Goal: Navigation & Orientation: Find specific page/section

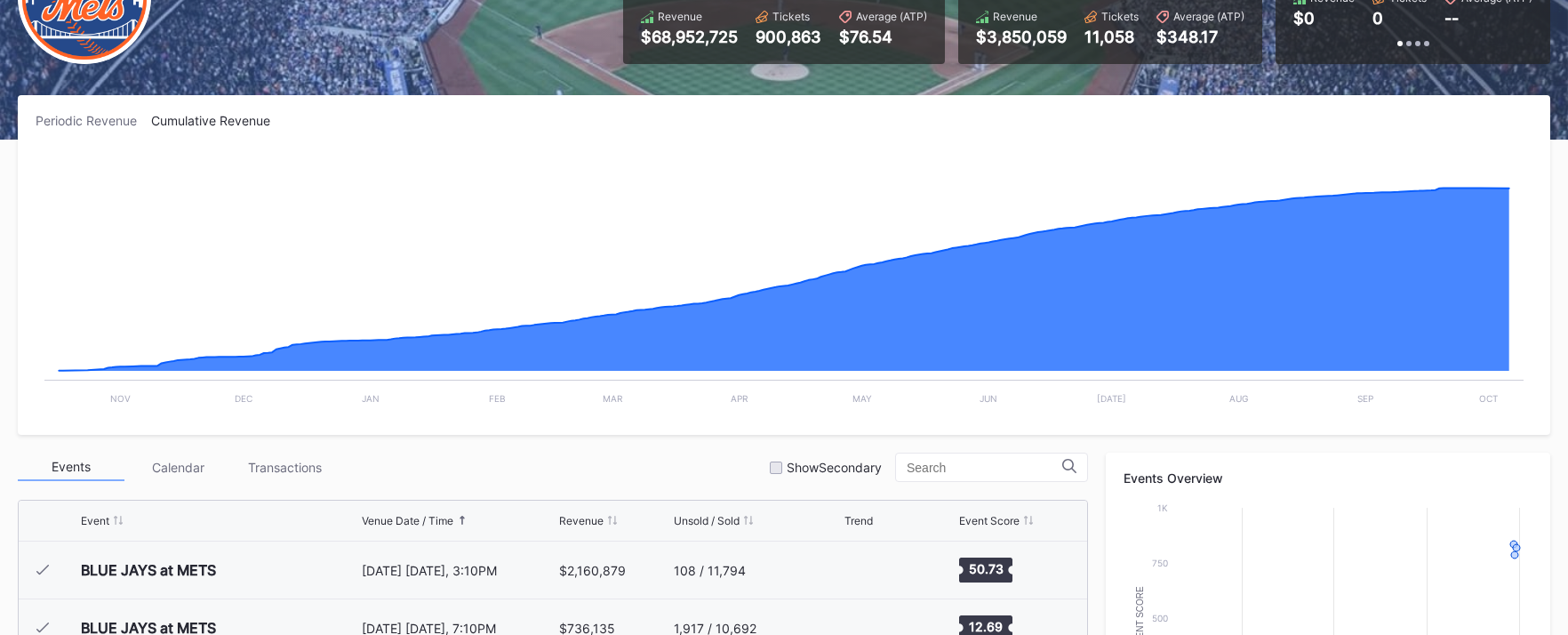
scroll to position [4502, 0]
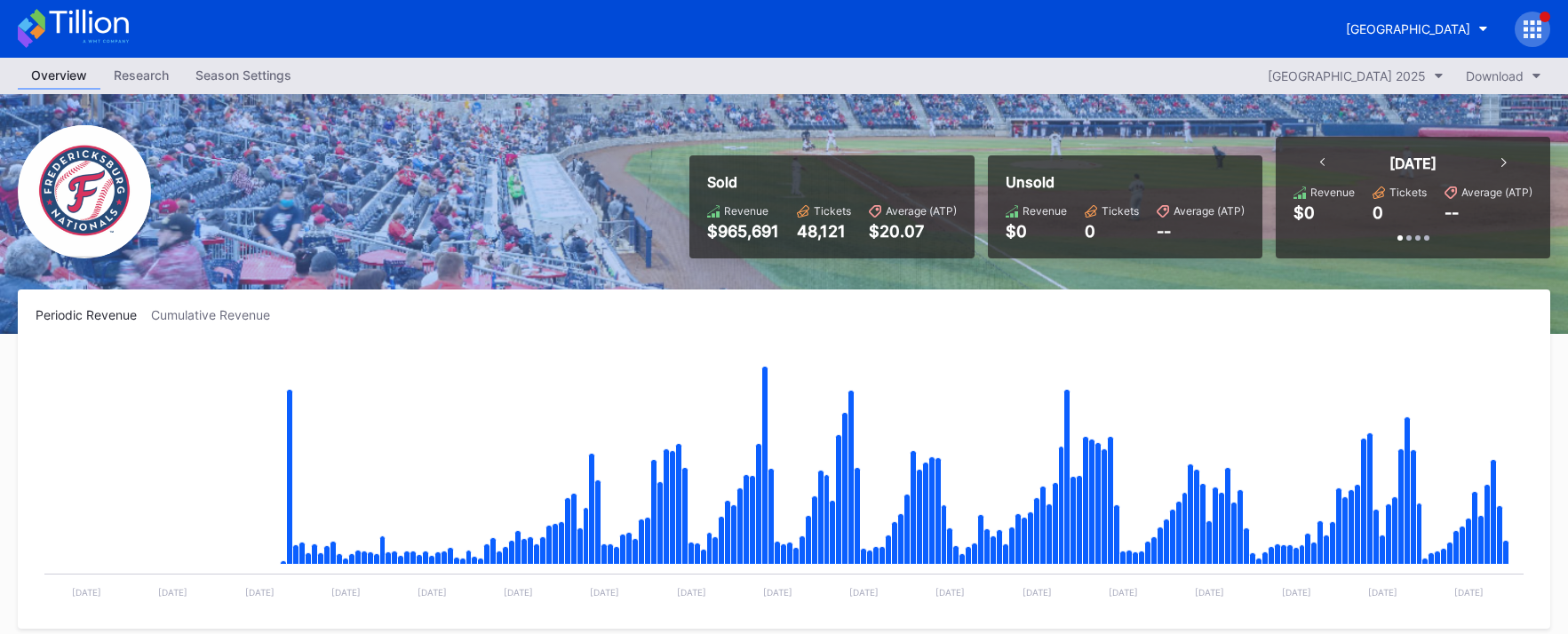
click at [245, 78] on div "Season Settings" at bounding box center [243, 74] width 123 height 25
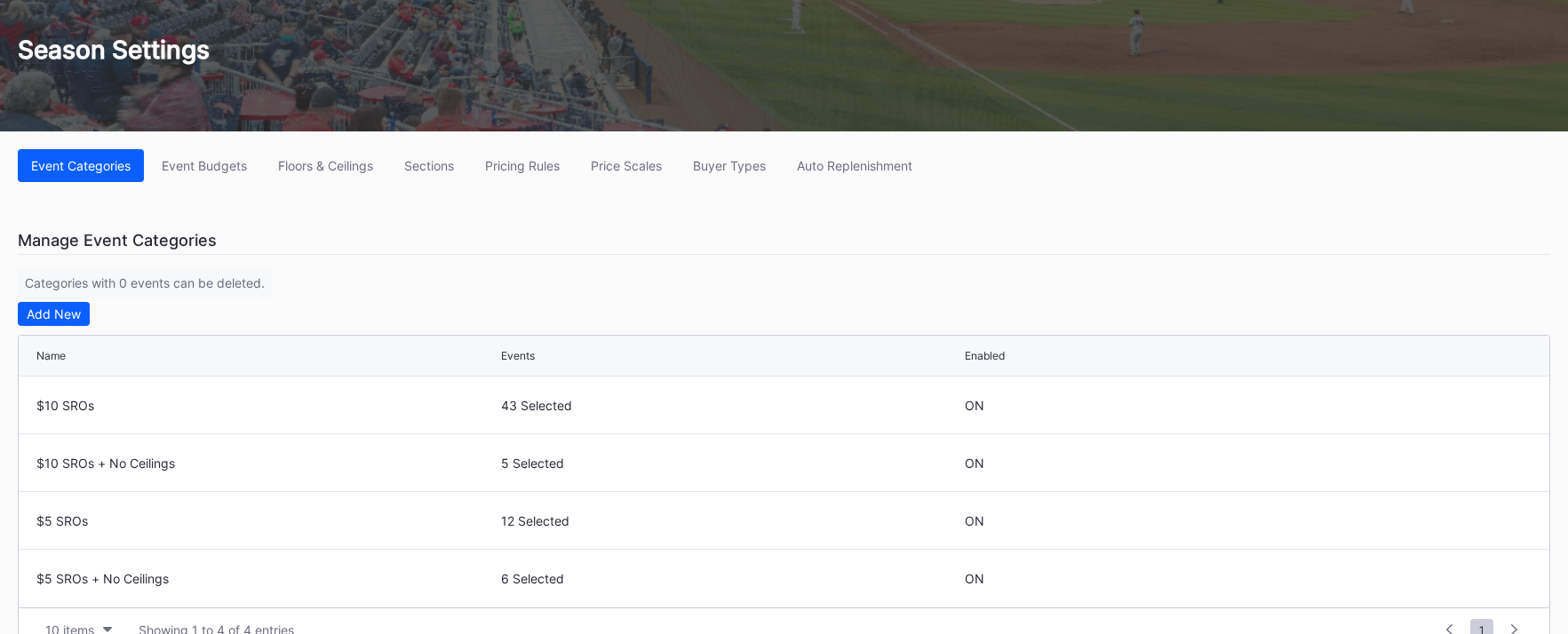
scroll to position [131, 0]
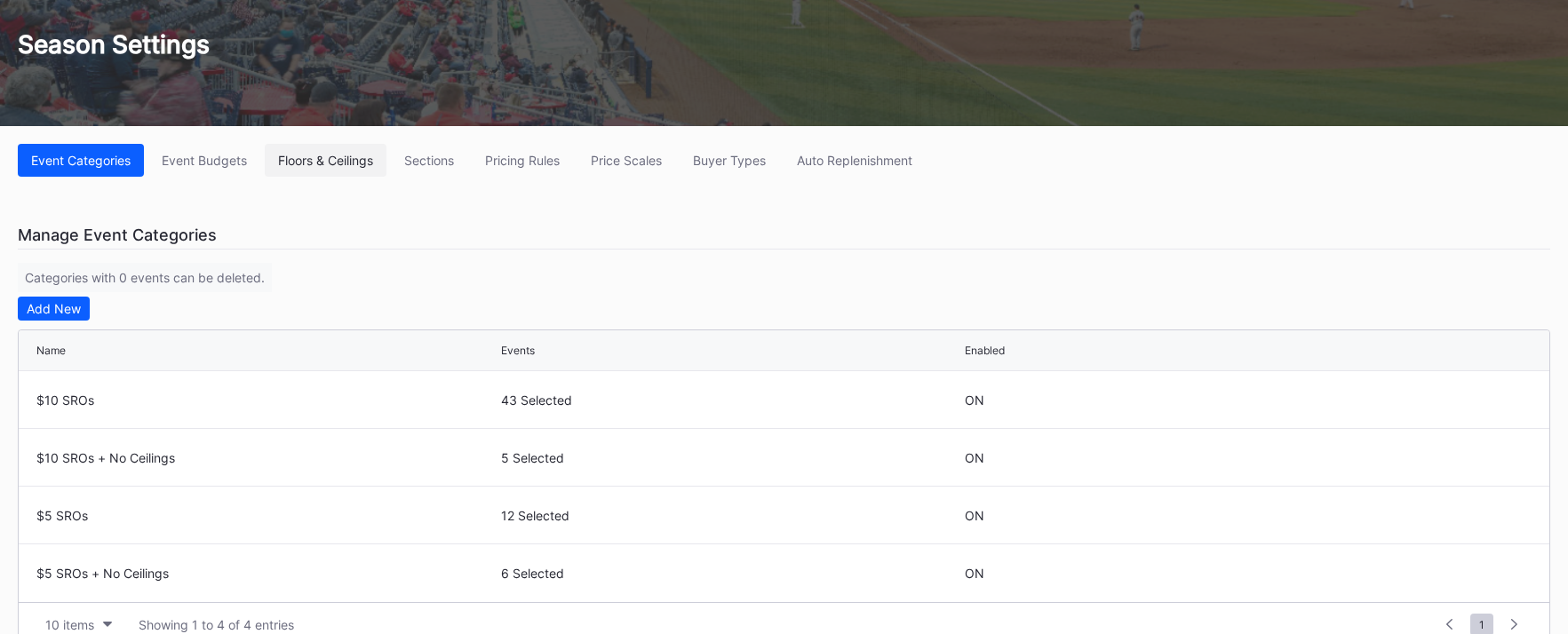
click at [338, 158] on div "Floors & Ceilings" at bounding box center [325, 160] width 95 height 15
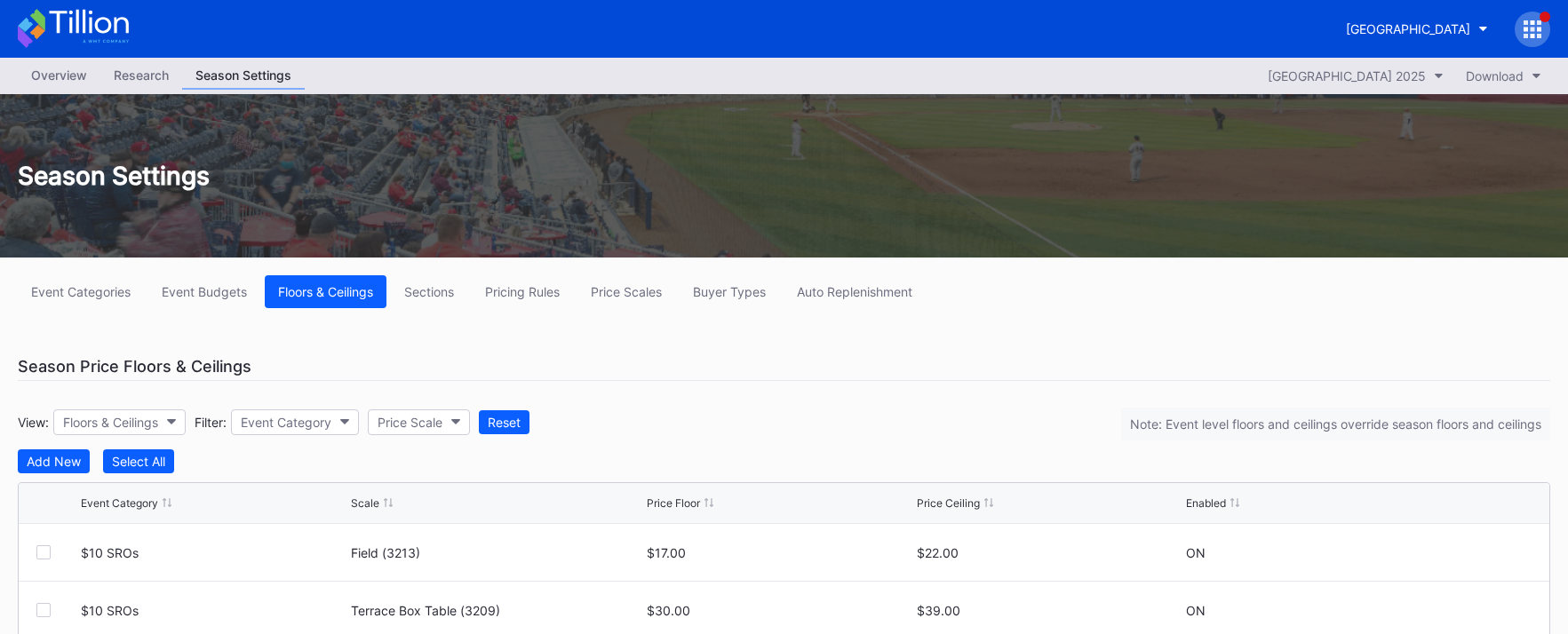
click at [79, 94] on div "Season Settings" at bounding box center [784, 175] width 1568 height 163
click at [75, 83] on div "Overview" at bounding box center [59, 74] width 83 height 25
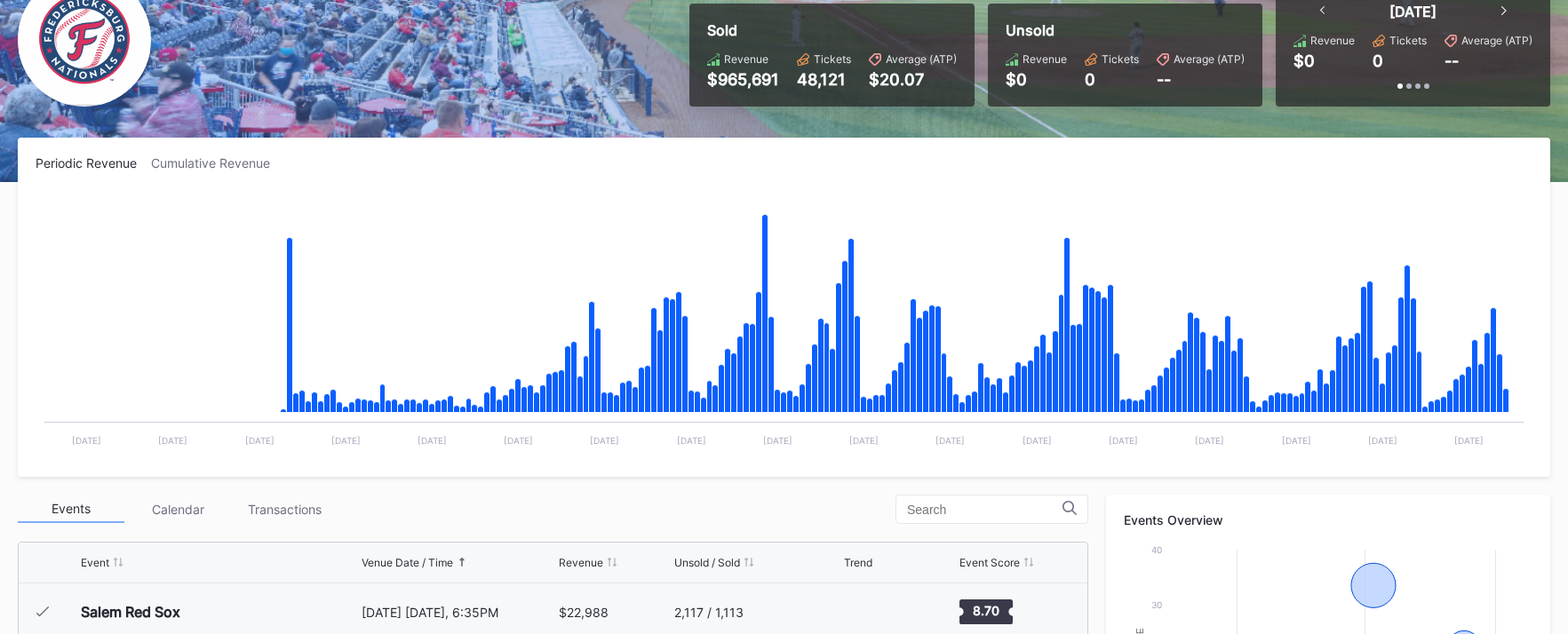
scroll to position [171, 0]
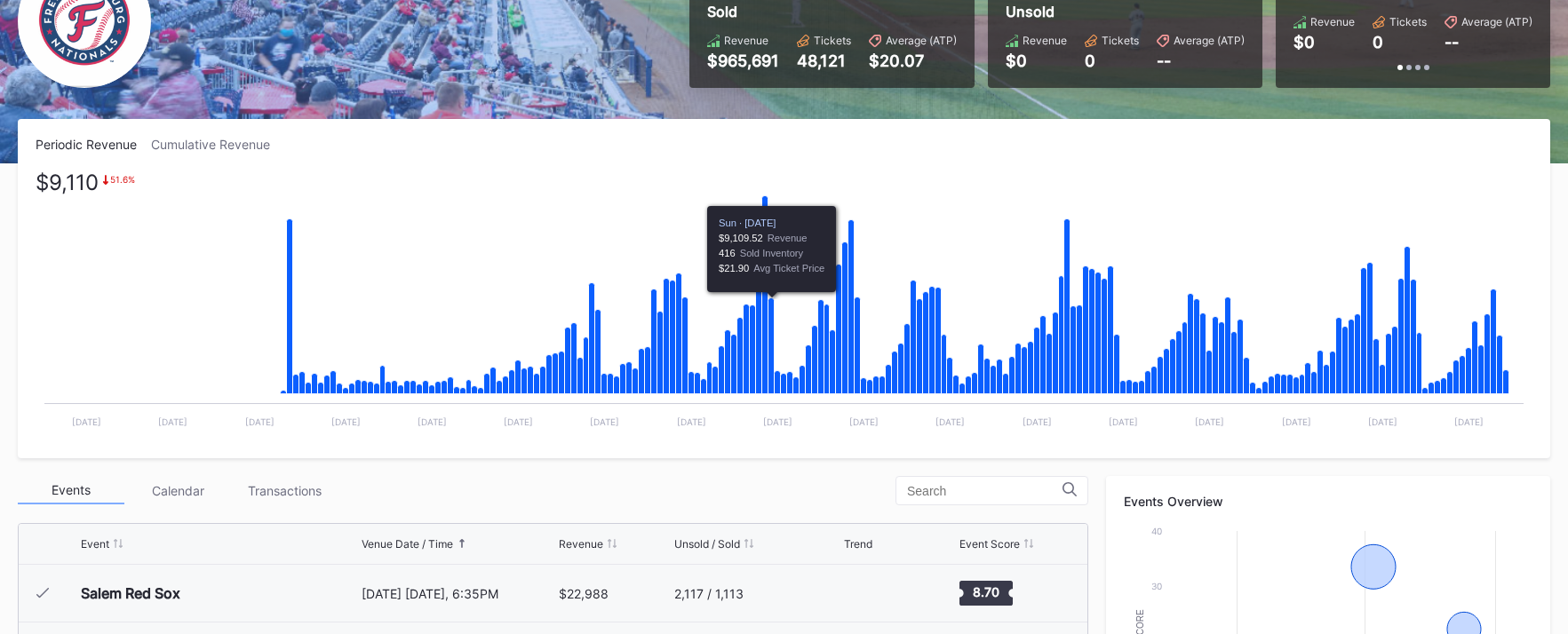
click at [771, 382] on icon "Chart title" at bounding box center [771, 346] width 7 height 96
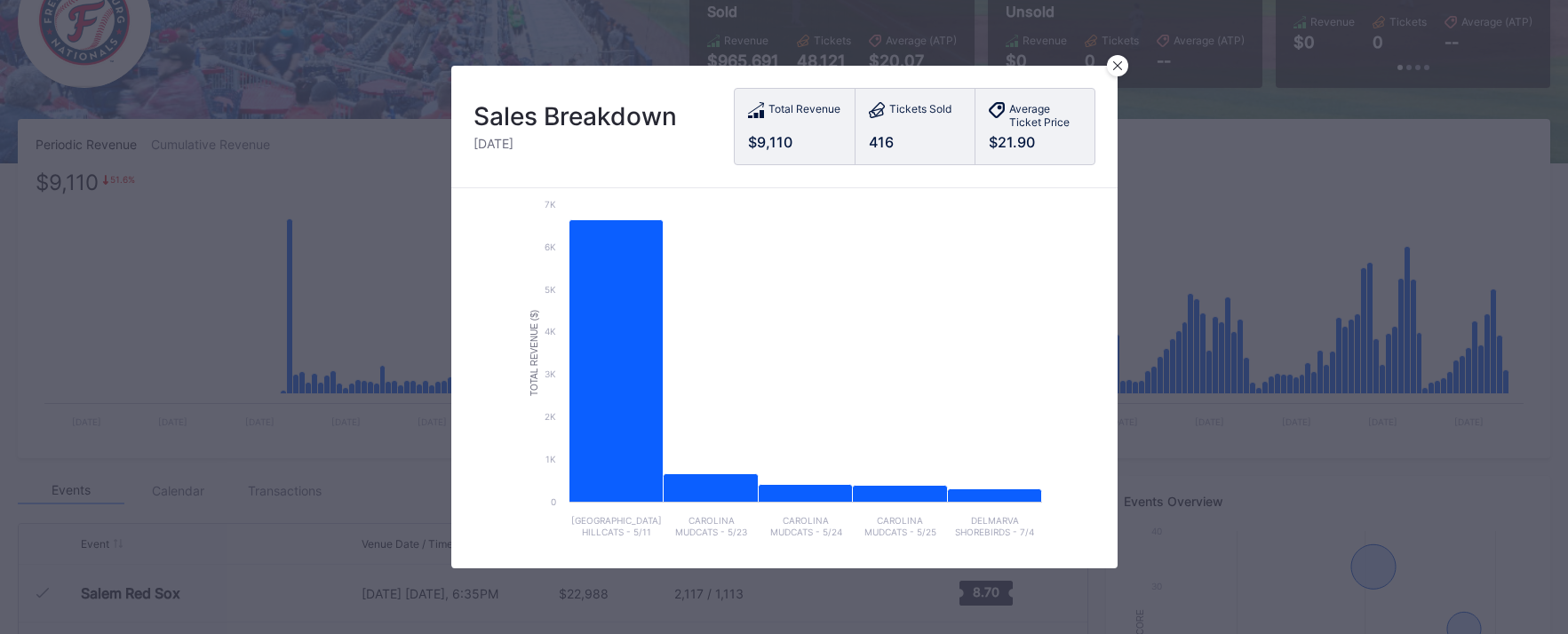
scroll to position [23, 0]
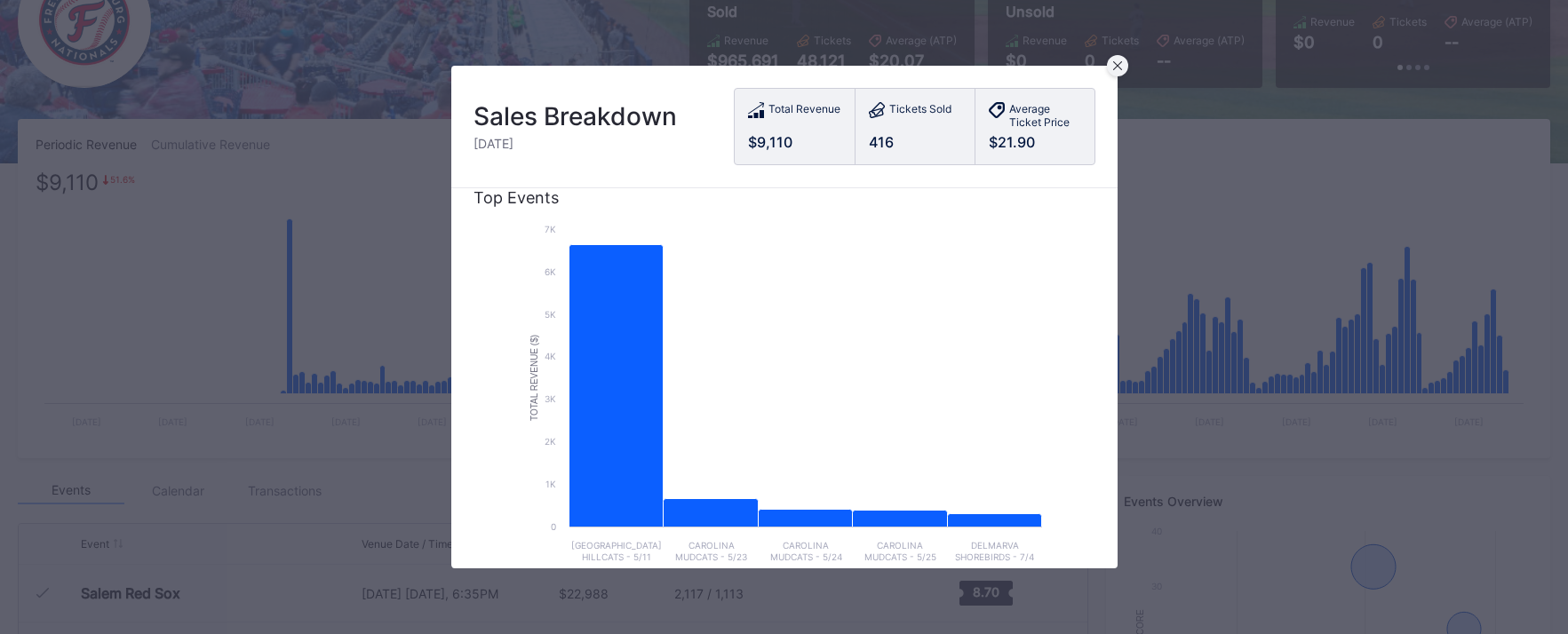
click at [1119, 68] on icon at bounding box center [1116, 65] width 8 height 8
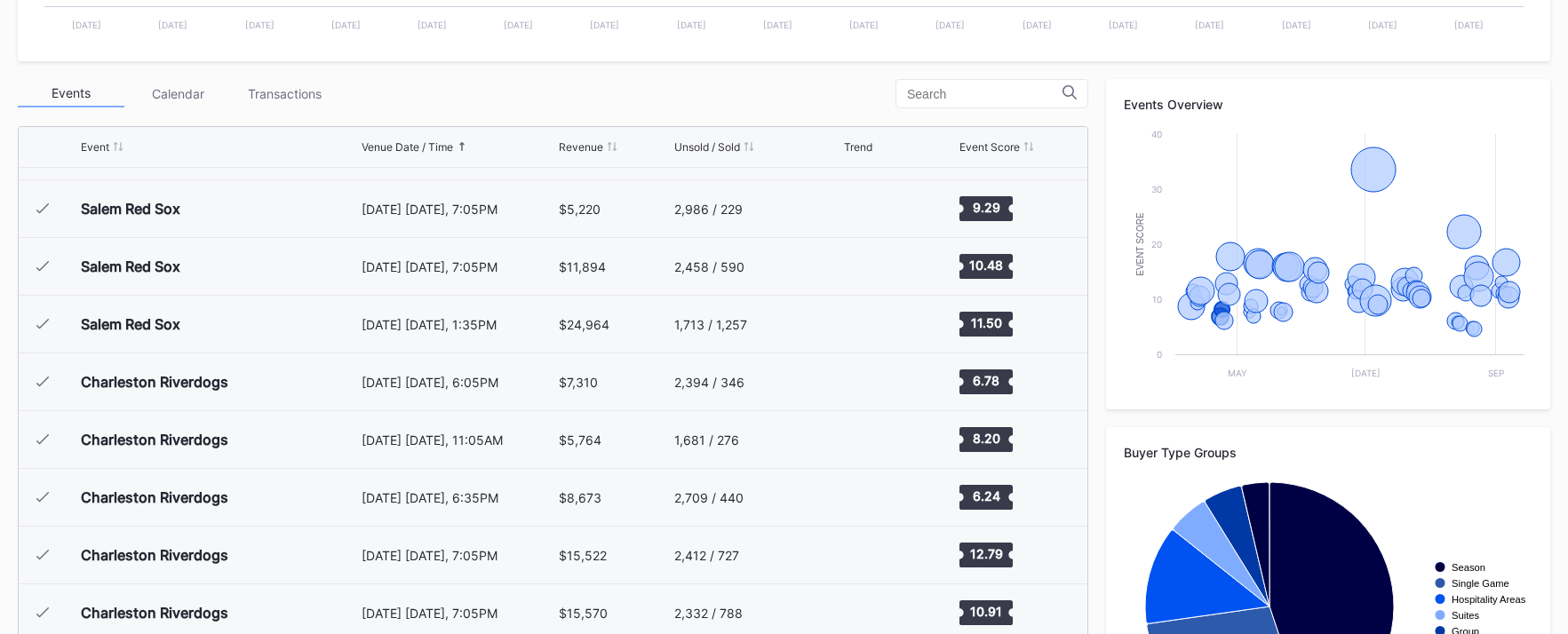
scroll to position [162, 0]
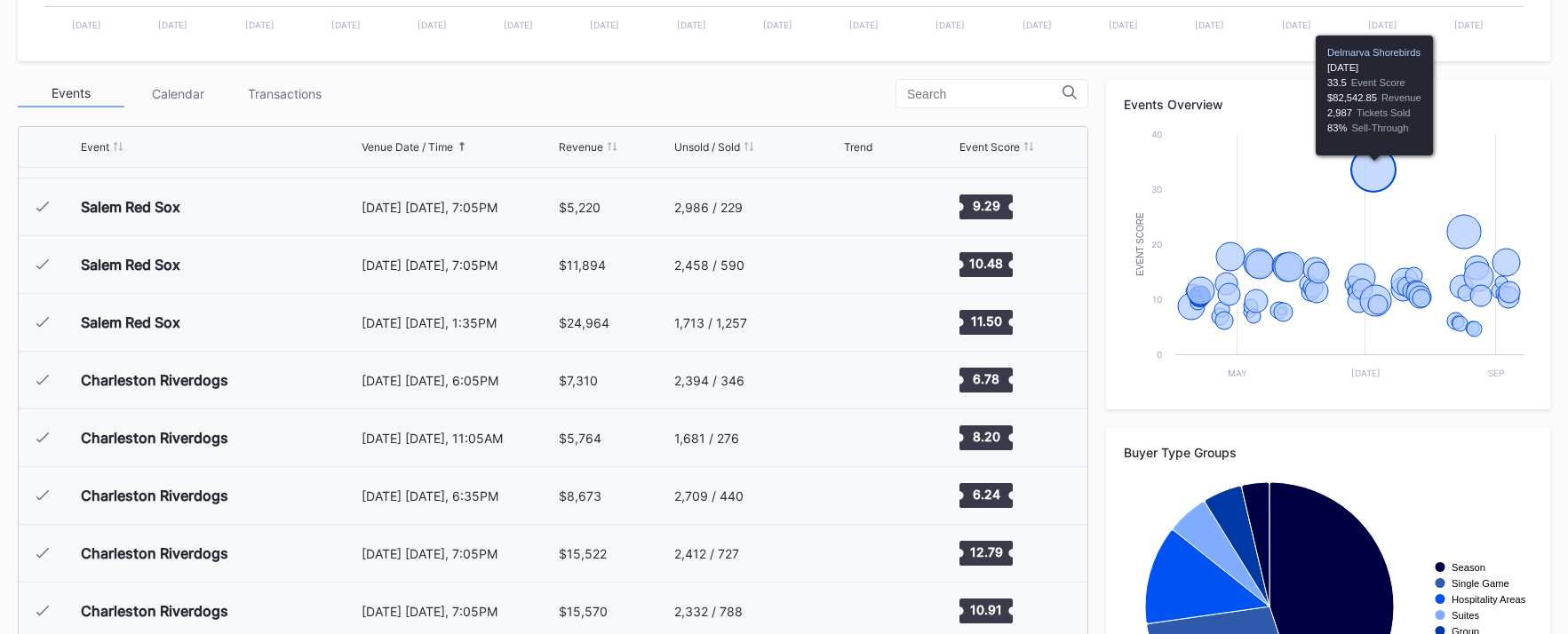
click at [1362, 180] on icon "Chart title" at bounding box center [1373, 169] width 44 height 44
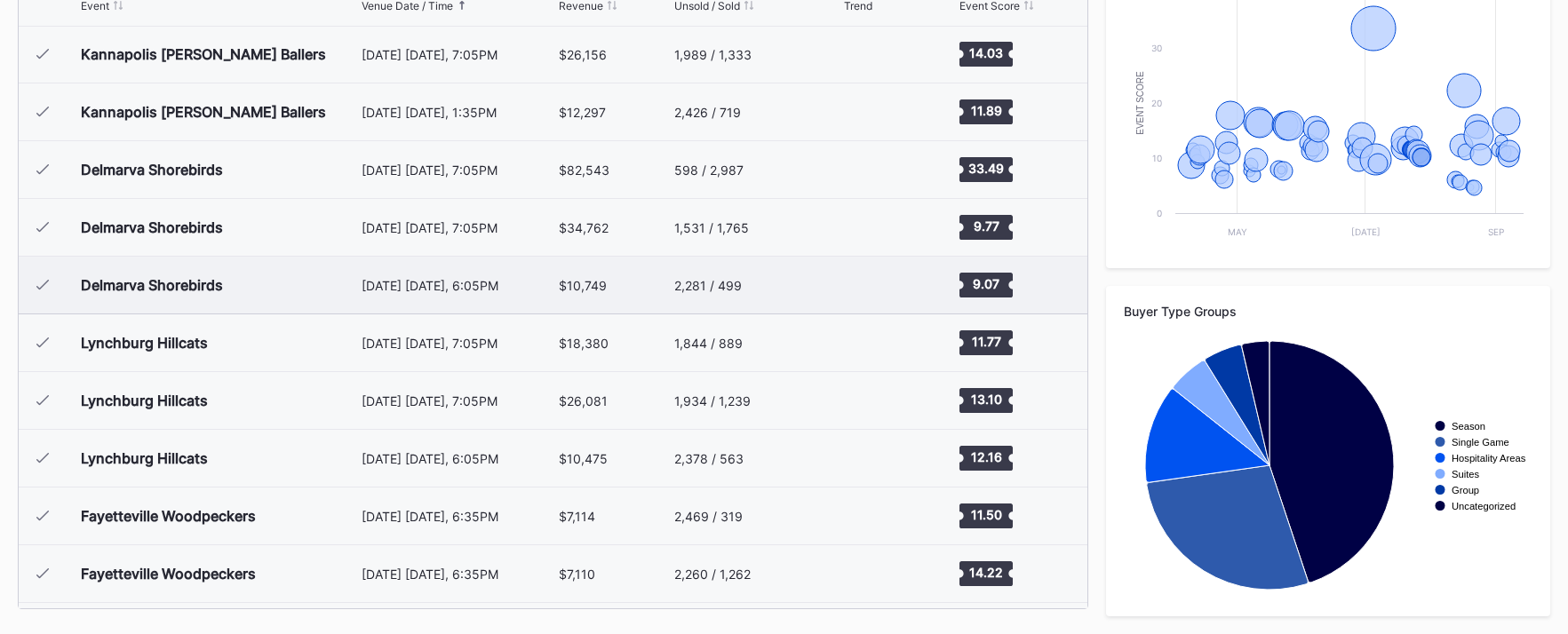
scroll to position [1943, 0]
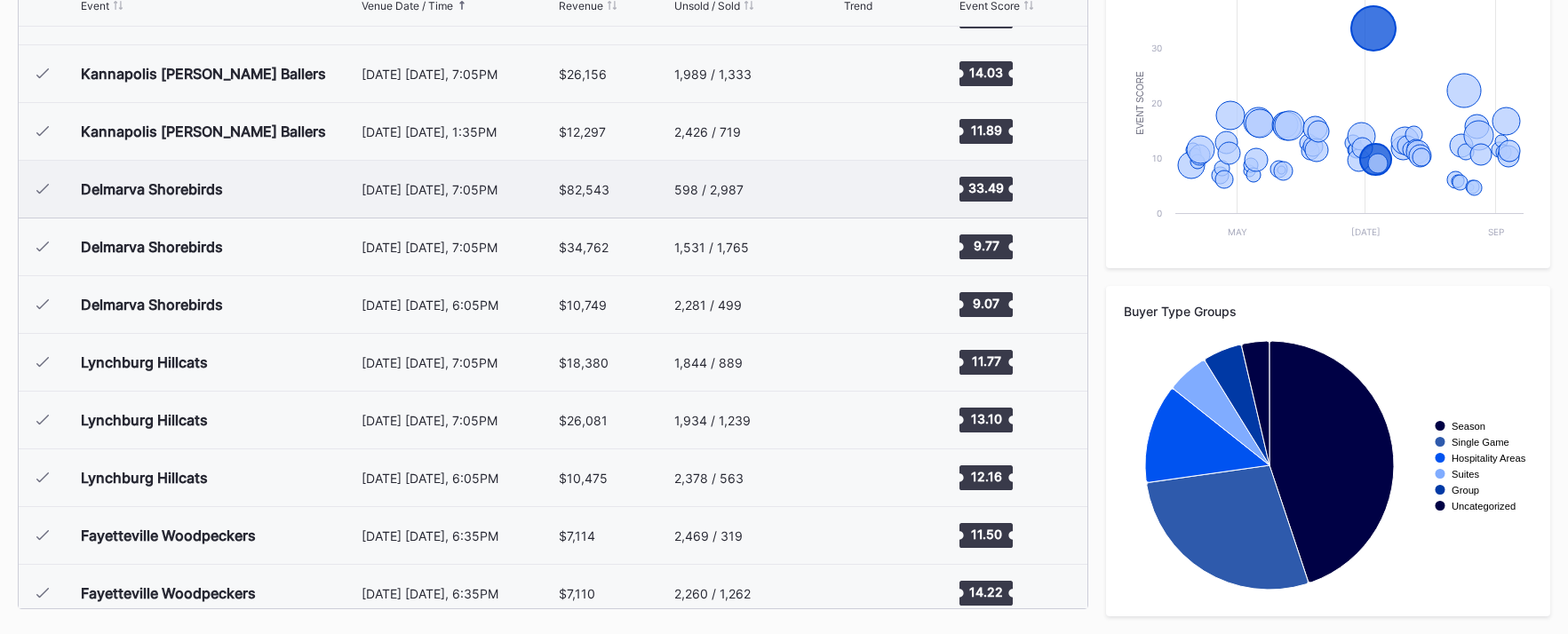
click at [434, 193] on div "July 4 Friday, 7:05PM" at bounding box center [458, 189] width 193 height 15
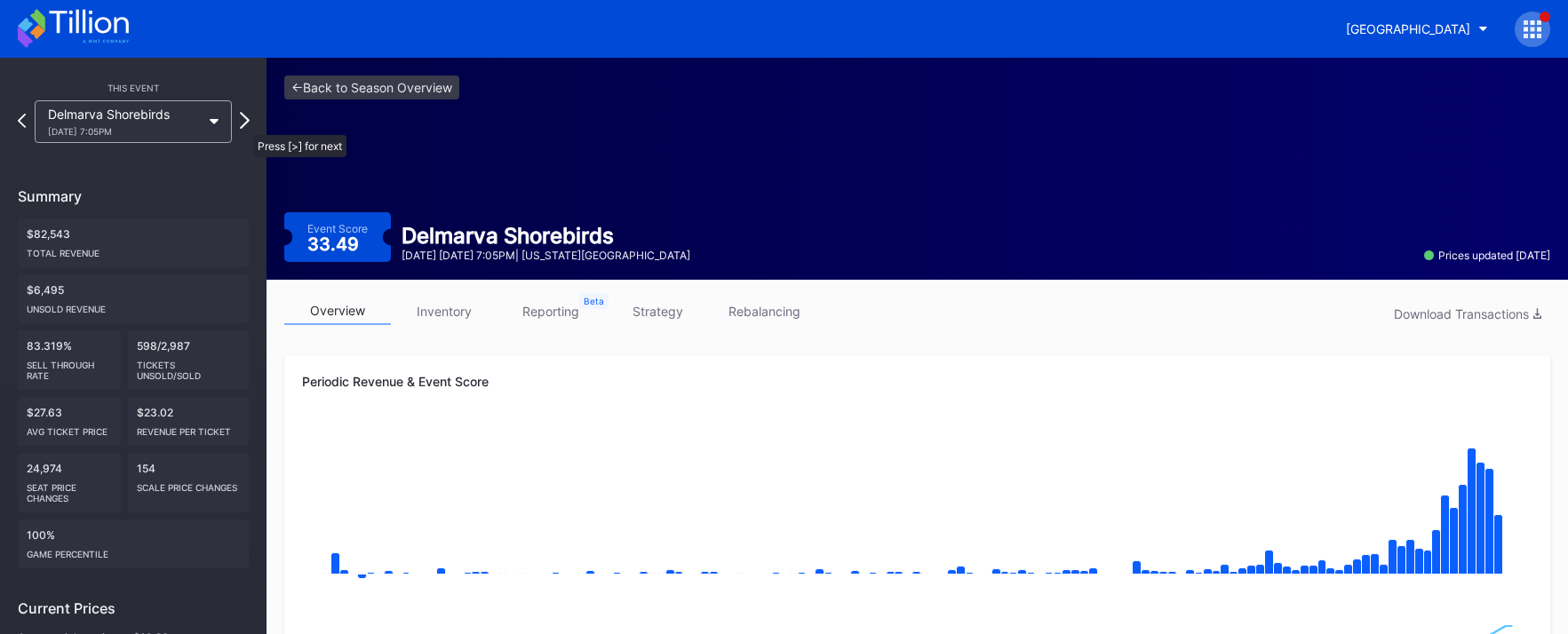
click at [244, 125] on icon at bounding box center [245, 120] width 9 height 17
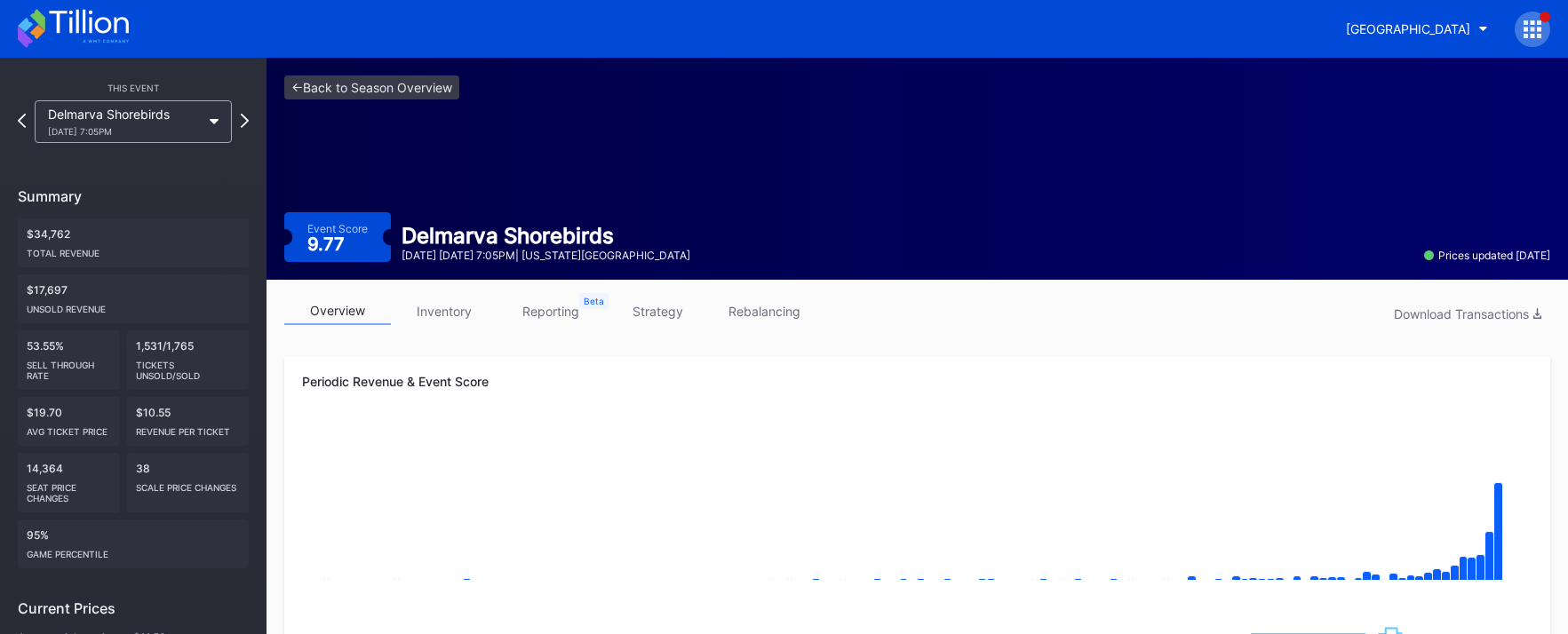
click at [639, 311] on link "strategy" at bounding box center [658, 310] width 107 height 27
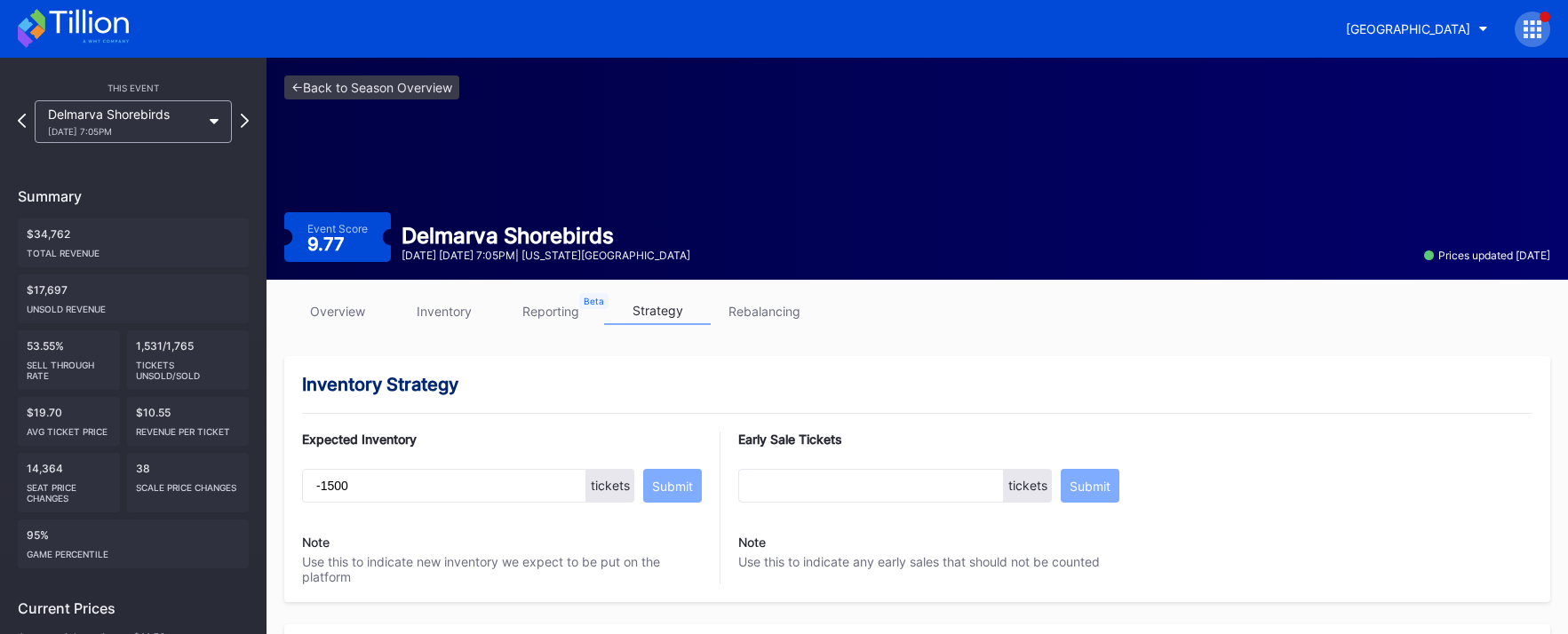
click at [358, 306] on link "overview" at bounding box center [338, 310] width 107 height 27
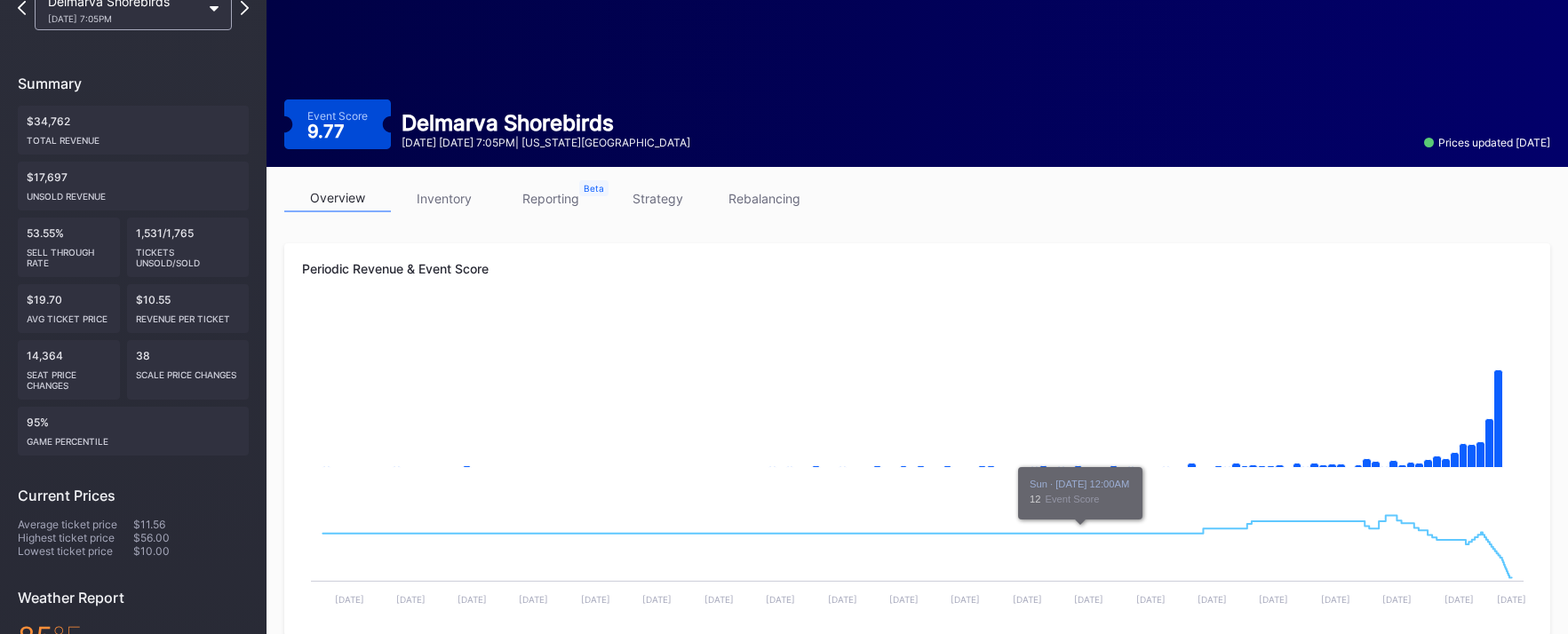
scroll to position [14, 0]
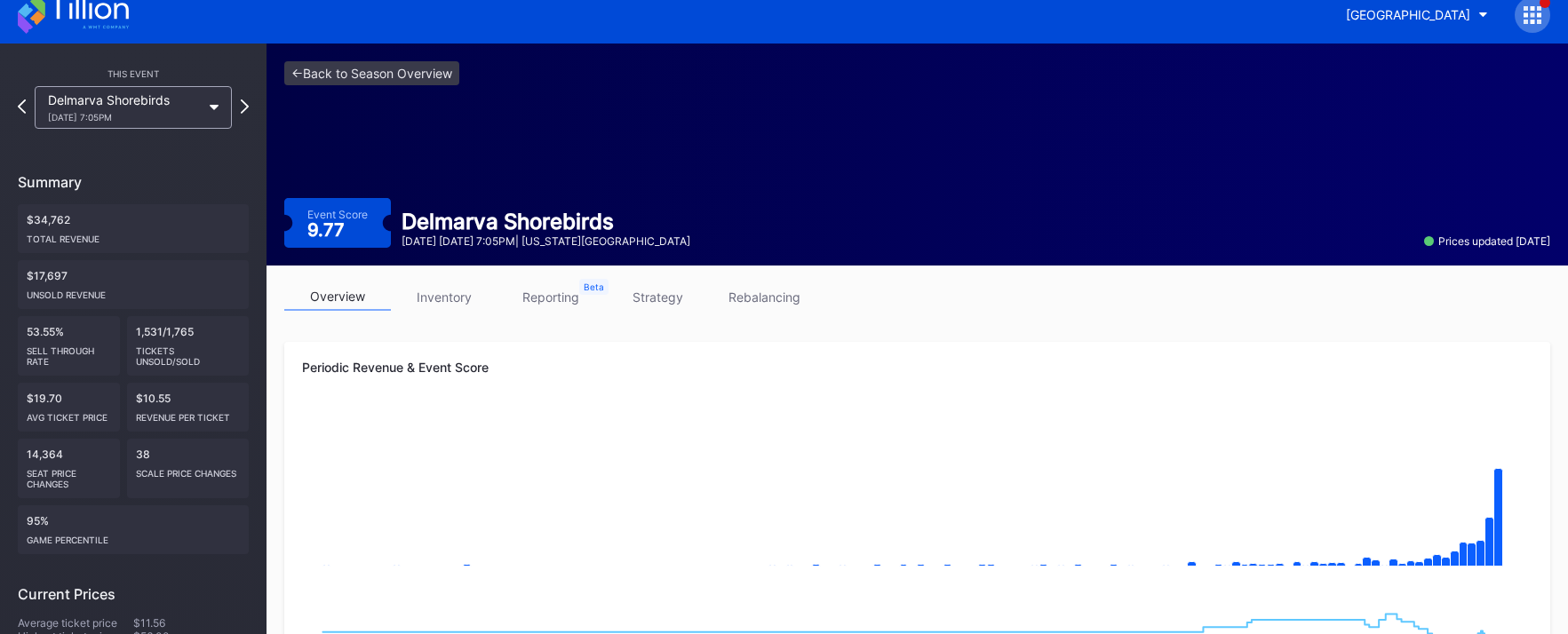
click at [640, 300] on link "strategy" at bounding box center [658, 296] width 107 height 27
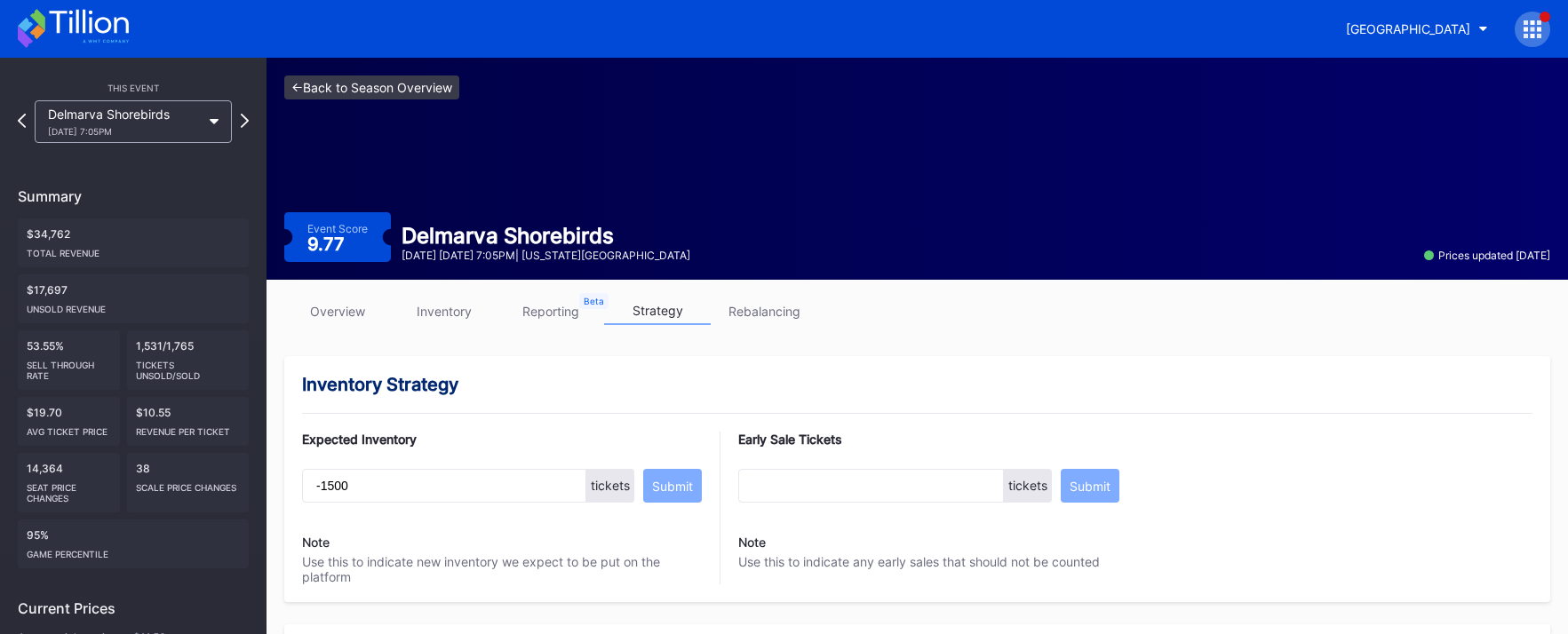
click at [359, 93] on link "<- Back to Season Overview" at bounding box center [372, 87] width 175 height 24
